Goal: Transaction & Acquisition: Download file/media

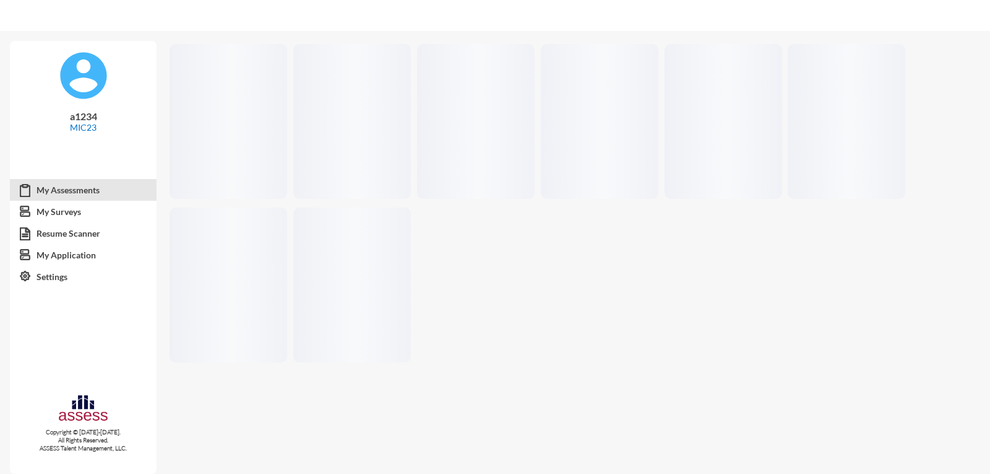
click at [972, 11] on mat-toolbar-row at bounding box center [495, 15] width 990 height 31
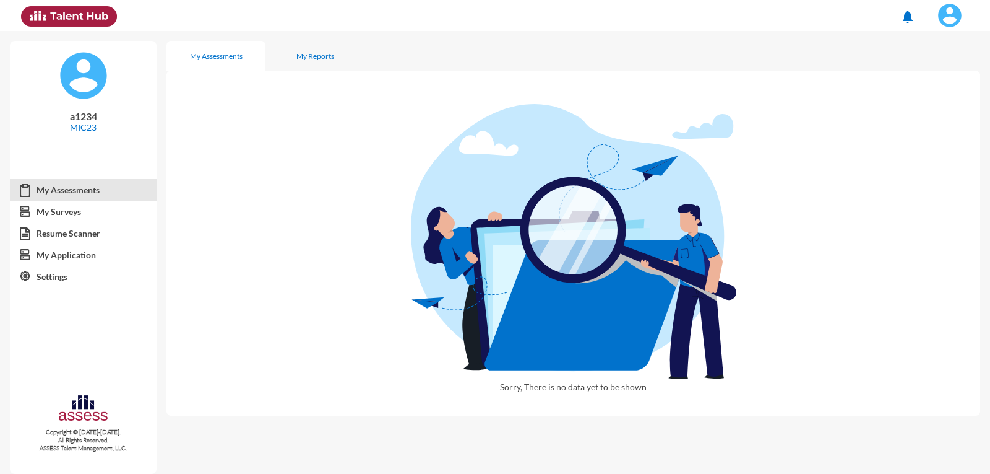
click at [967, 14] on button at bounding box center [950, 15] width 51 height 31
click at [933, 118] on link "Logout" at bounding box center [936, 114] width 65 height 24
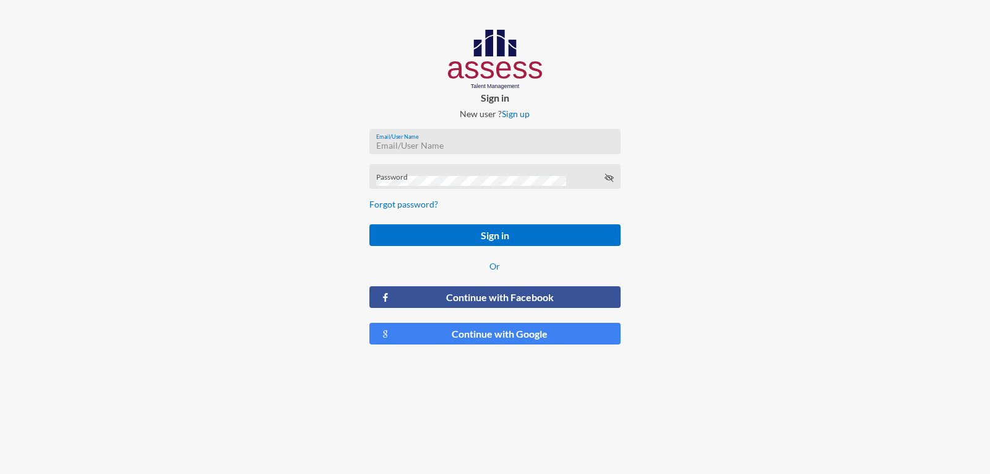
click at [550, 147] on input "Email/User Name" at bounding box center [495, 146] width 238 height 10
type input "a1234"
click at [370, 224] on button "Sign in" at bounding box center [495, 235] width 251 height 22
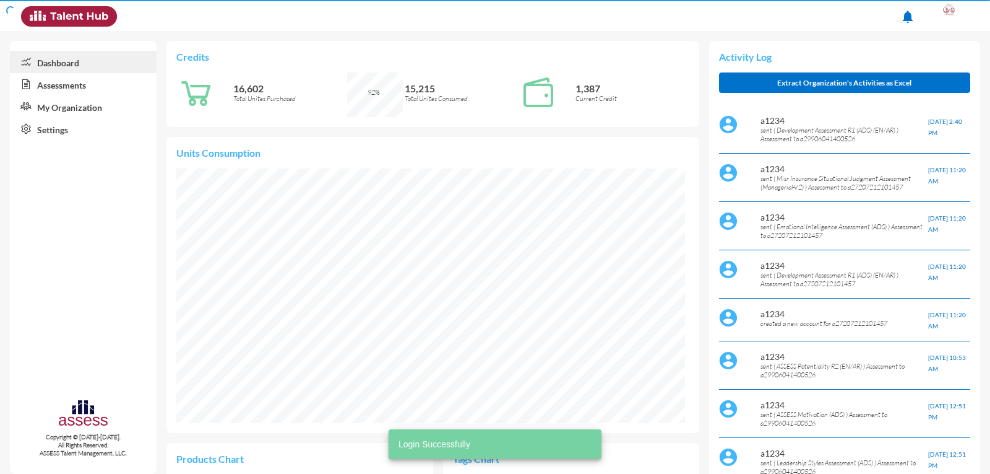
scroll to position [117, 235]
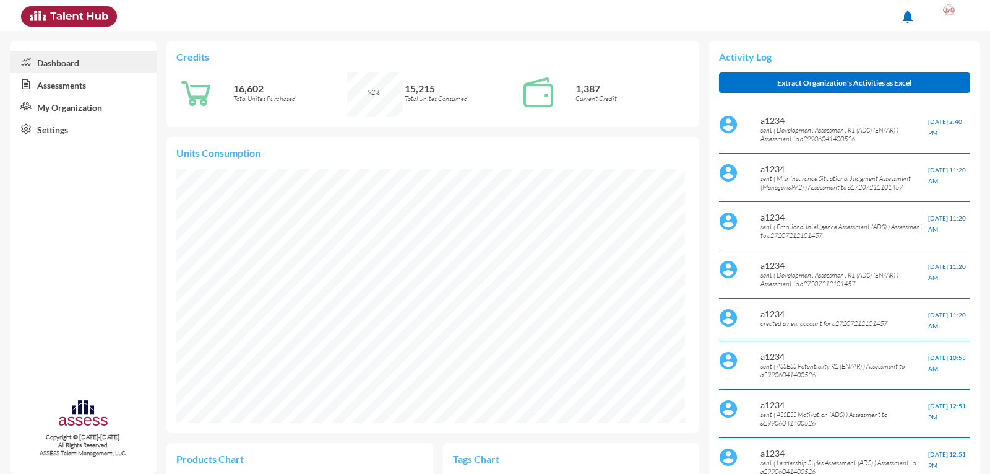
click at [64, 84] on link "Assessments" at bounding box center [83, 84] width 147 height 22
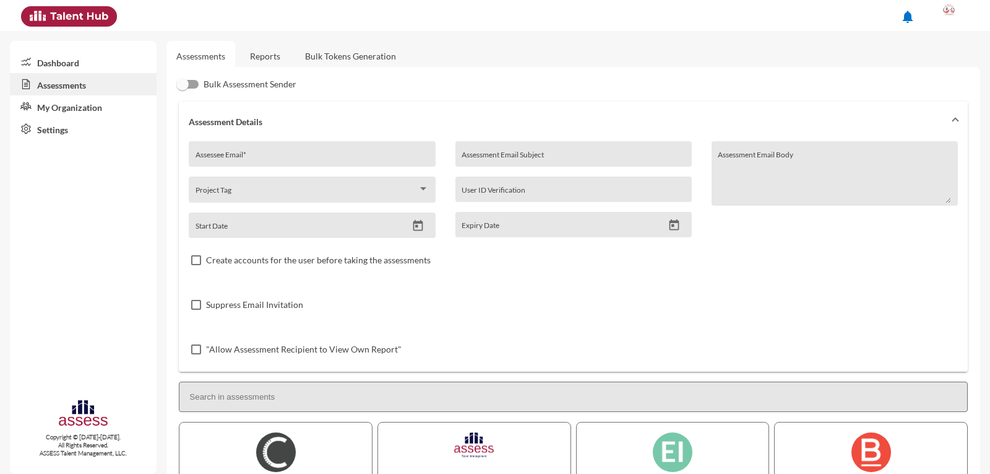
click at [271, 60] on link "Reports" at bounding box center [265, 56] width 50 height 30
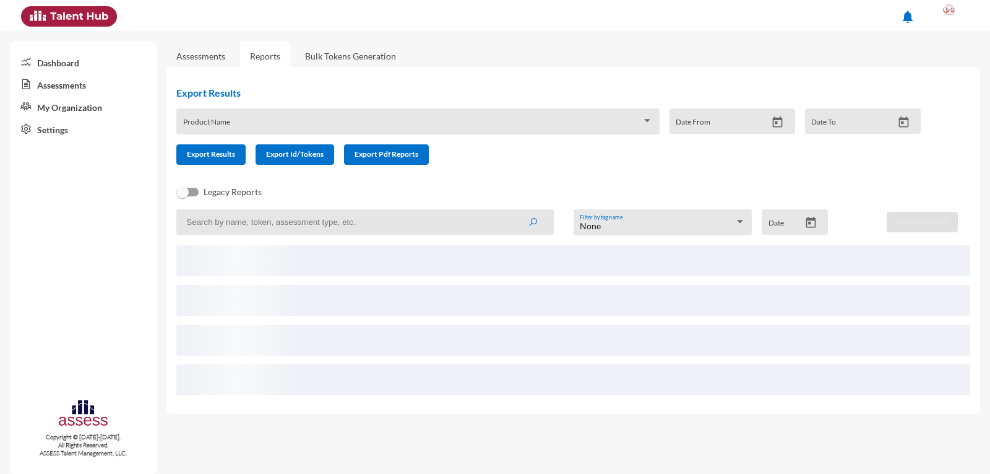
click at [273, 222] on input at bounding box center [364, 221] width 377 height 25
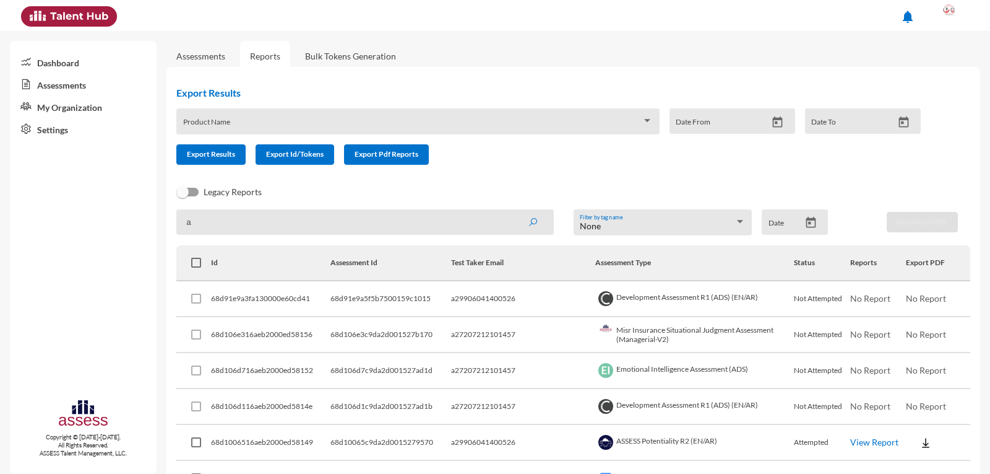
paste input "27004262100381"
type input "a27004262100381"
click at [513, 210] on button "submit" at bounding box center [533, 221] width 40 height 22
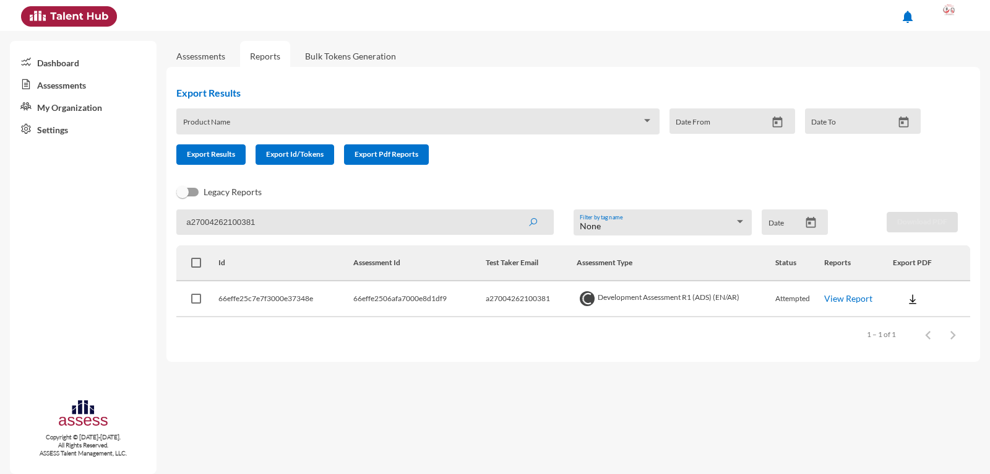
click at [919, 299] on img at bounding box center [913, 299] width 12 height 12
click at [865, 295] on div at bounding box center [495, 237] width 990 height 474
click at [864, 295] on link "View Report" at bounding box center [849, 298] width 48 height 11
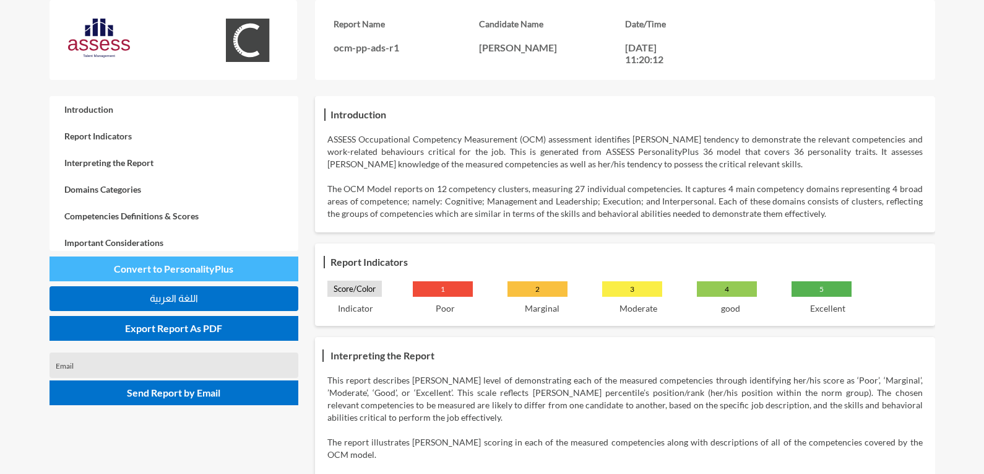
click at [215, 263] on span "Convert to PersonalityPlus" at bounding box center [173, 268] width 119 height 12
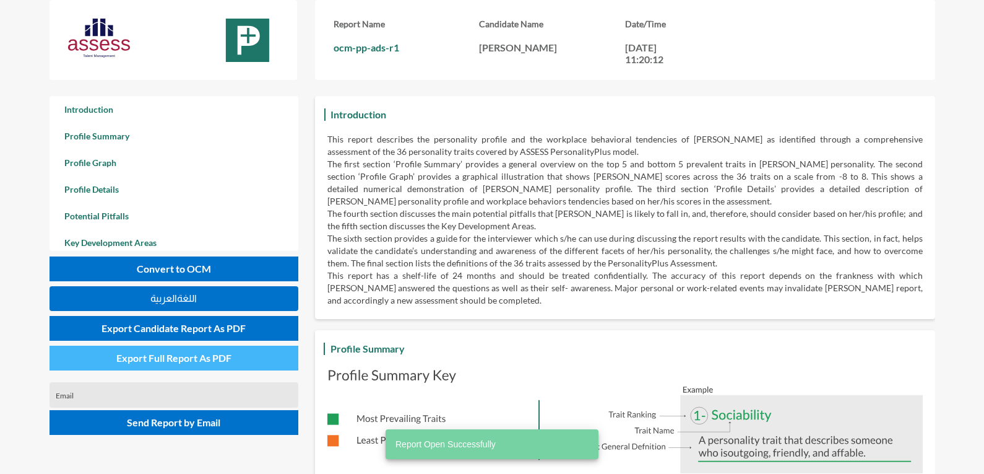
scroll to position [474, 984]
click at [227, 360] on span "Export Full Report As PDF" at bounding box center [173, 358] width 115 height 12
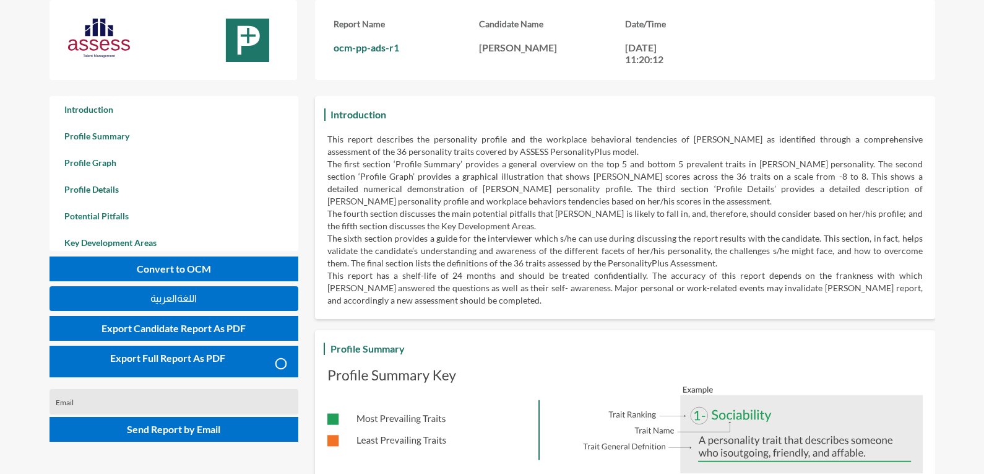
click at [243, 296] on button "اللغةالعربية" at bounding box center [174, 298] width 249 height 25
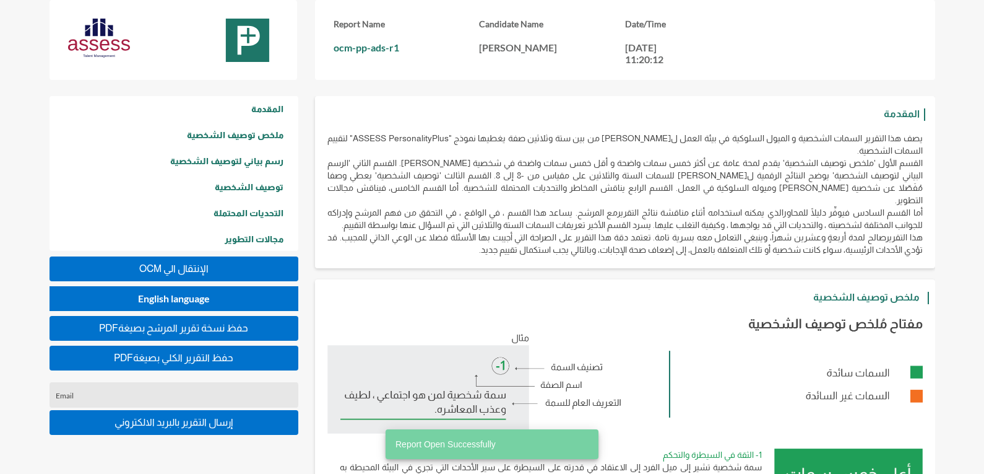
scroll to position [474, 984]
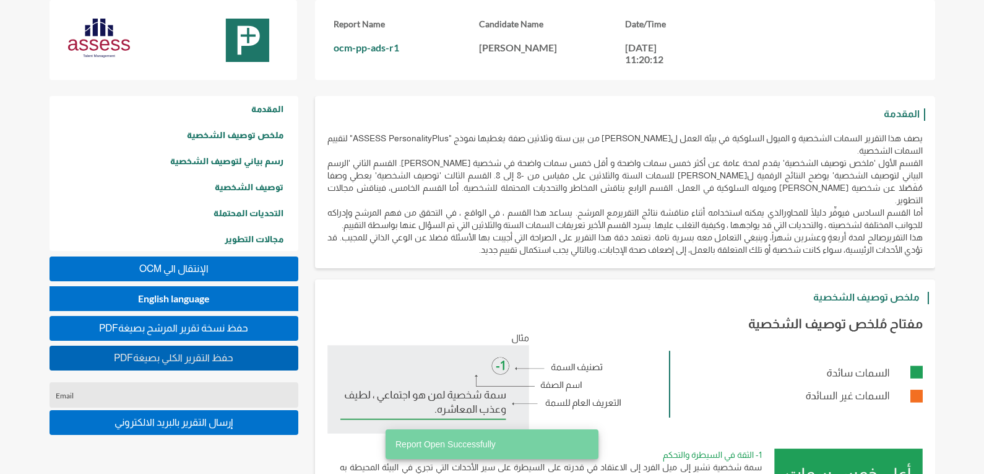
click at [206, 358] on span "PDFحفظ التقرير الكلي بصيغة" at bounding box center [173, 357] width 119 height 11
